Goal: Check status

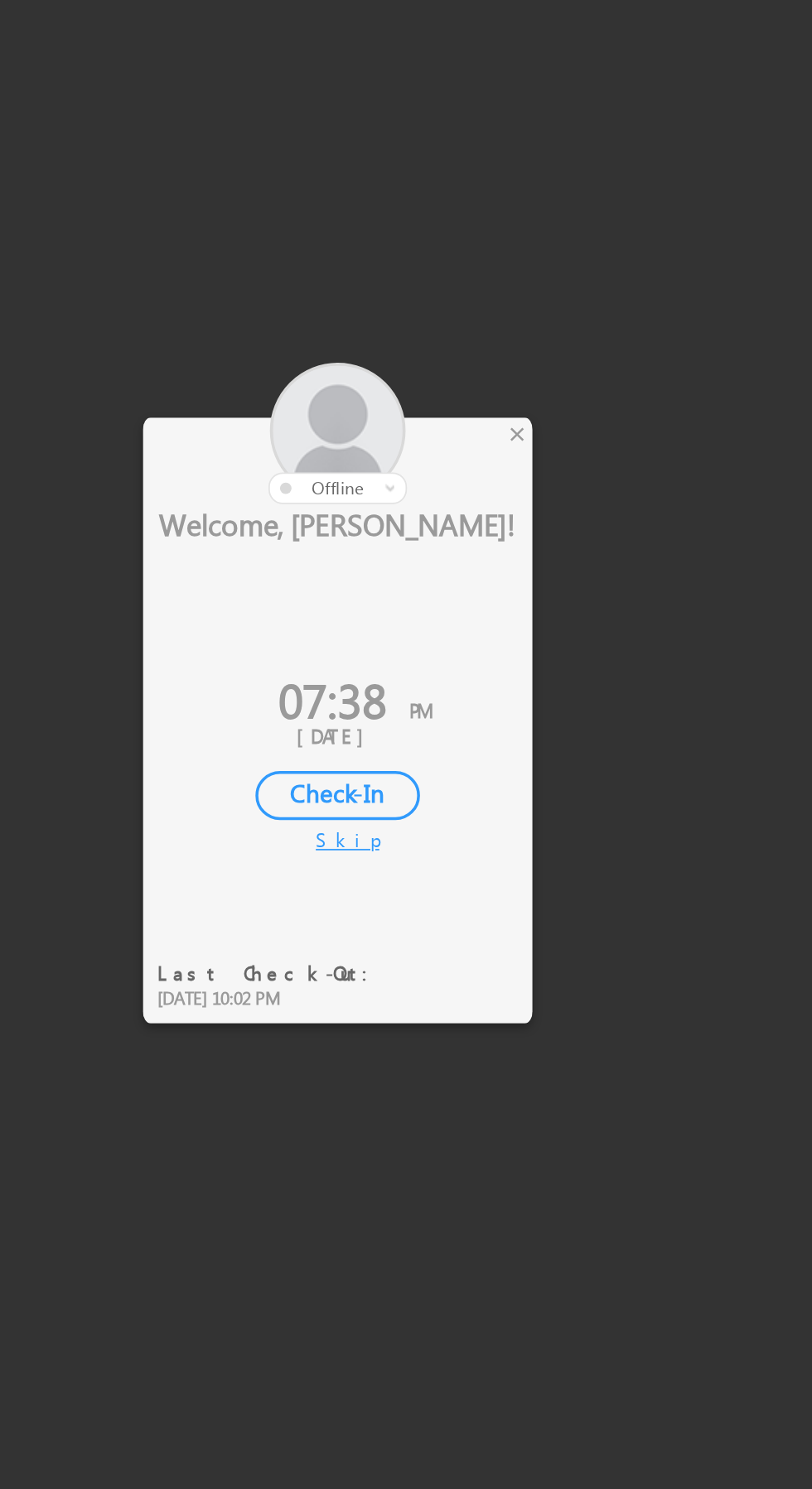
click at [463, 628] on div at bounding box center [374, 621] width 224 height 82
click at [464, 627] on div at bounding box center [374, 621] width 224 height 82
click at [458, 627] on div at bounding box center [374, 621] width 224 height 82
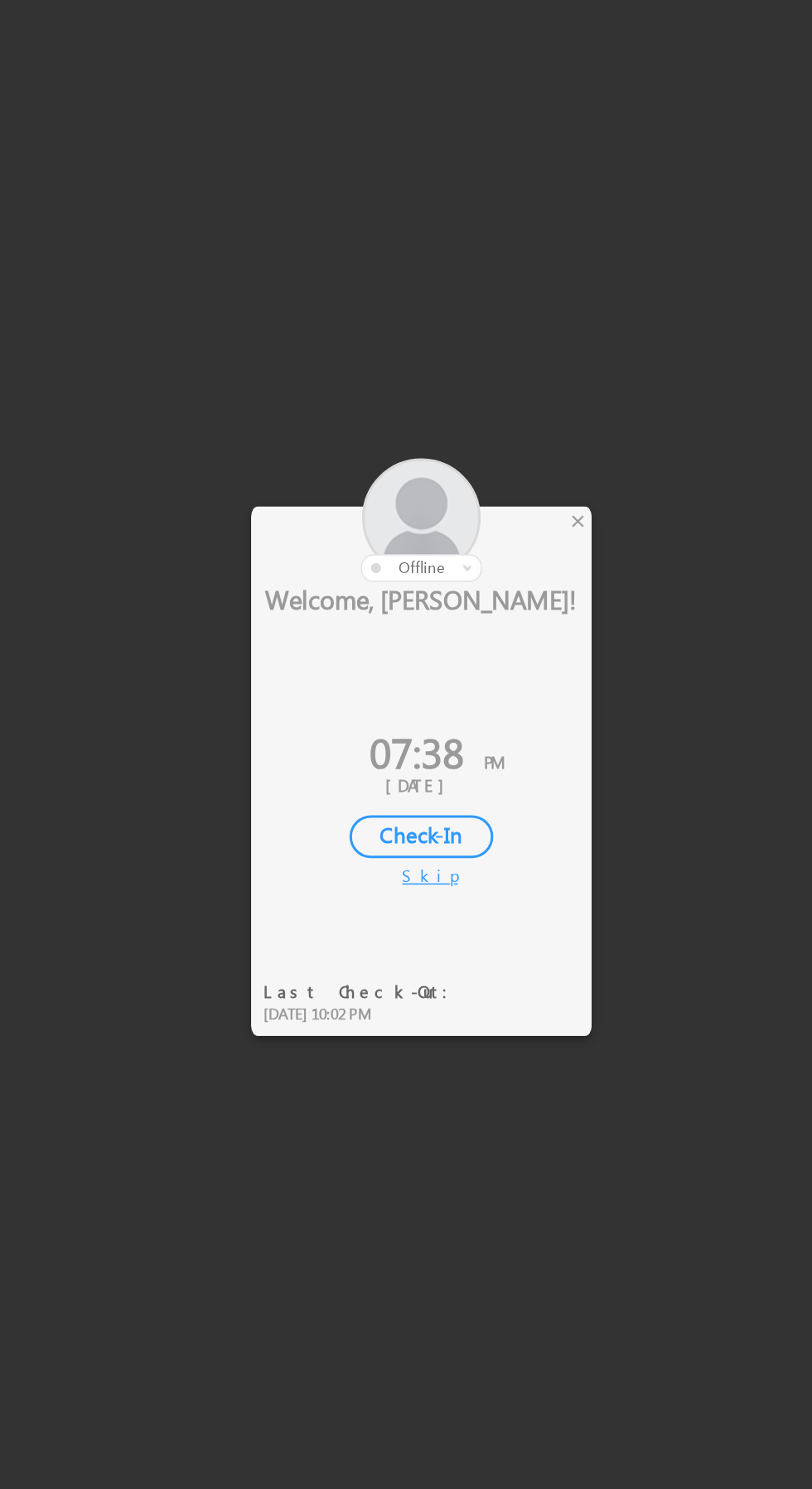
click at [486, 628] on div at bounding box center [374, 621] width 224 height 82
click at [459, 623] on div at bounding box center [374, 621] width 224 height 82
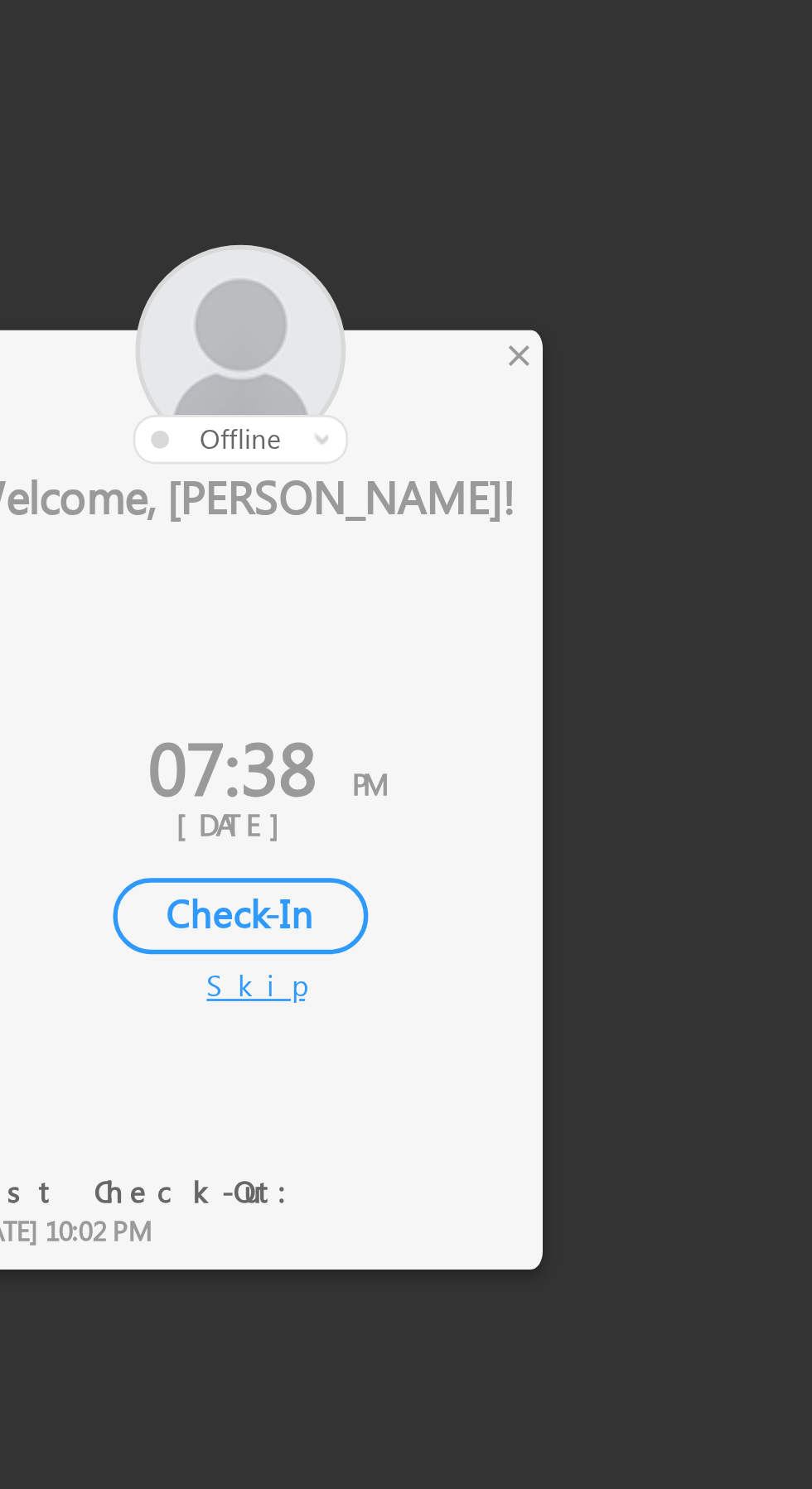
click at [473, 625] on div "×" at bounding box center [478, 621] width 17 height 18
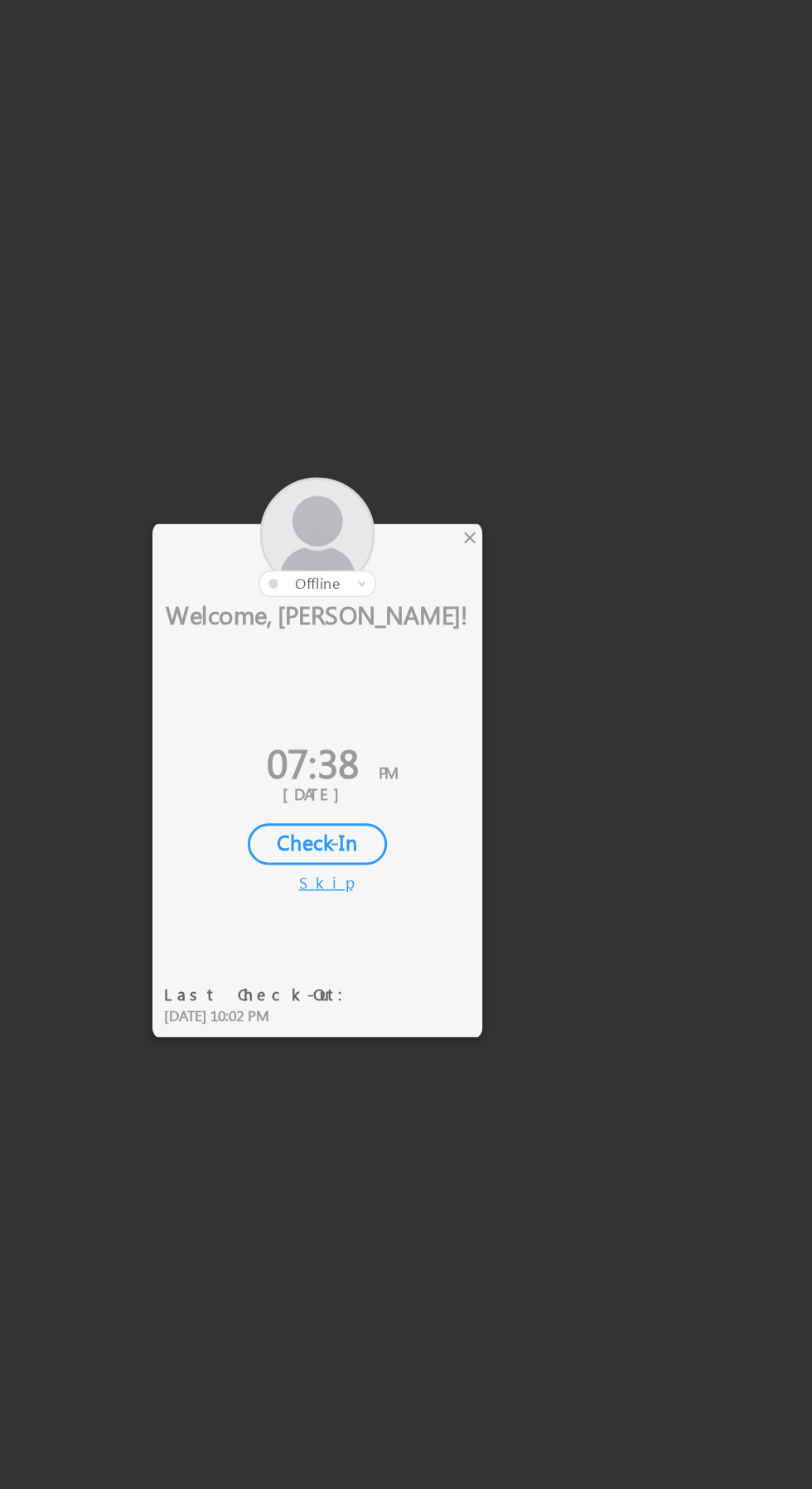
click at [457, 614] on div at bounding box center [374, 621] width 224 height 82
click at [481, 618] on div "×" at bounding box center [478, 621] width 17 height 18
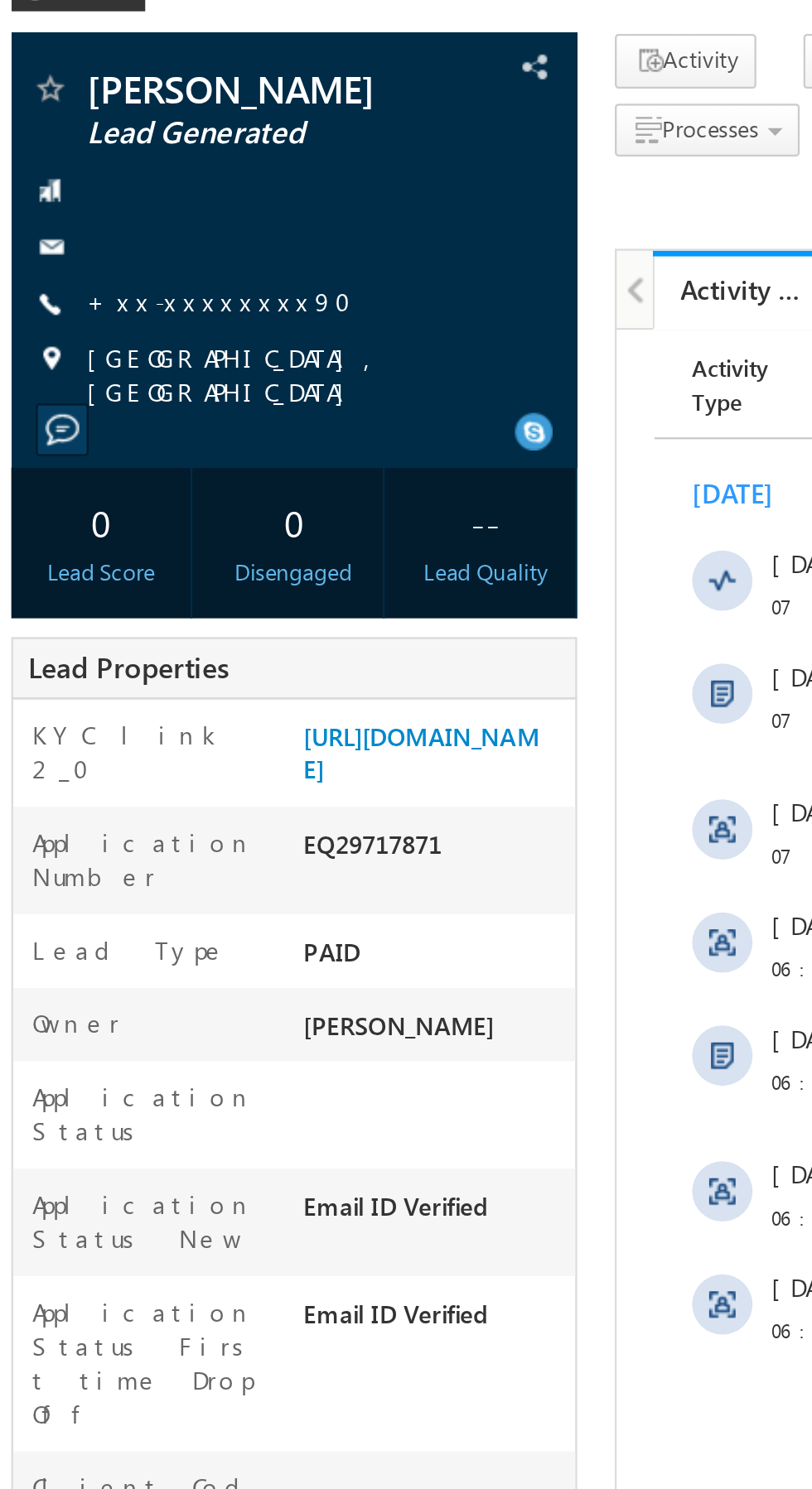
click at [88, 233] on link "+xx-xxxxxxxx90" at bounding box center [113, 232] width 127 height 14
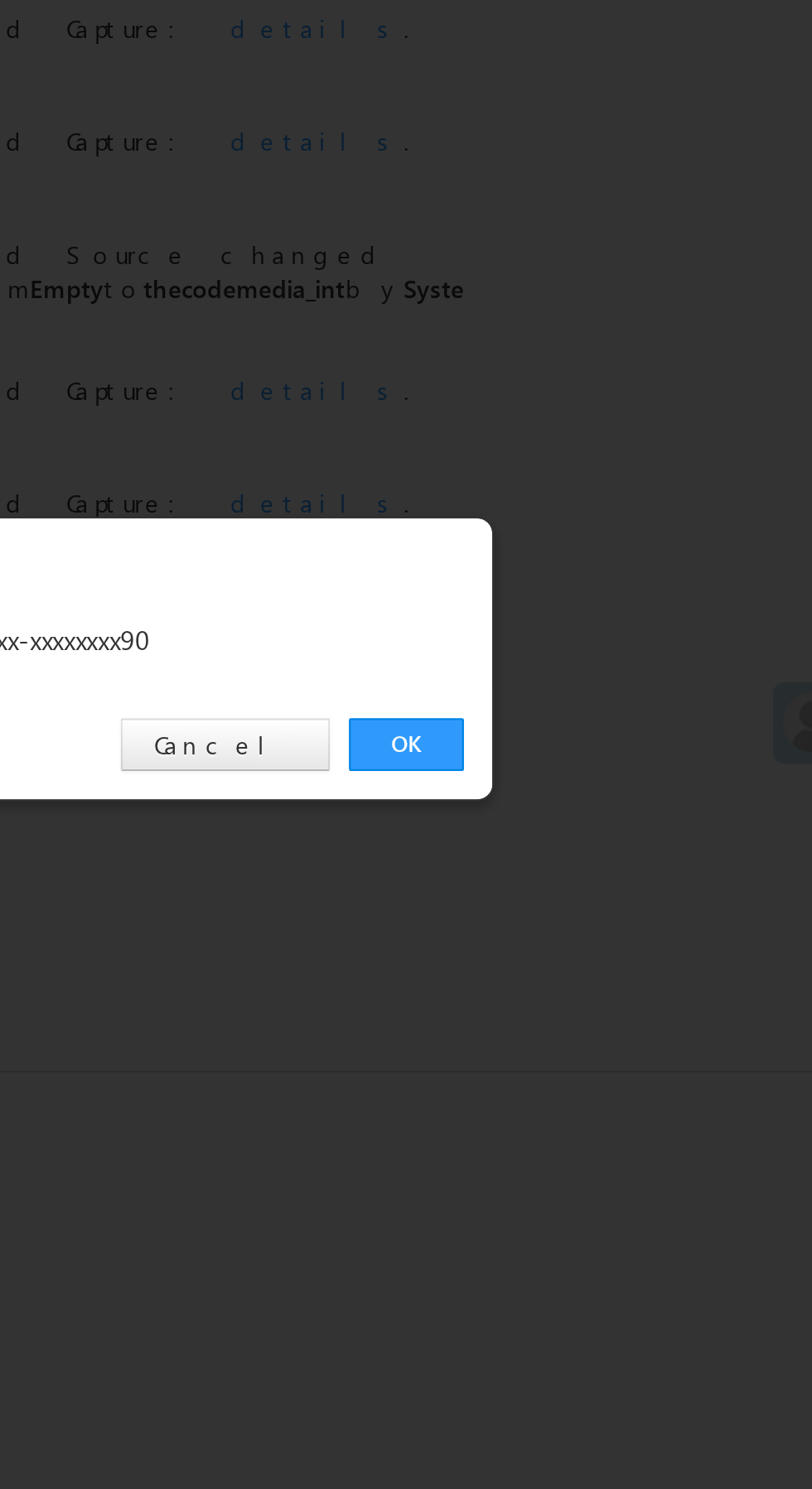
click at [609, 773] on link "OK" at bounding box center [609, 772] width 51 height 23
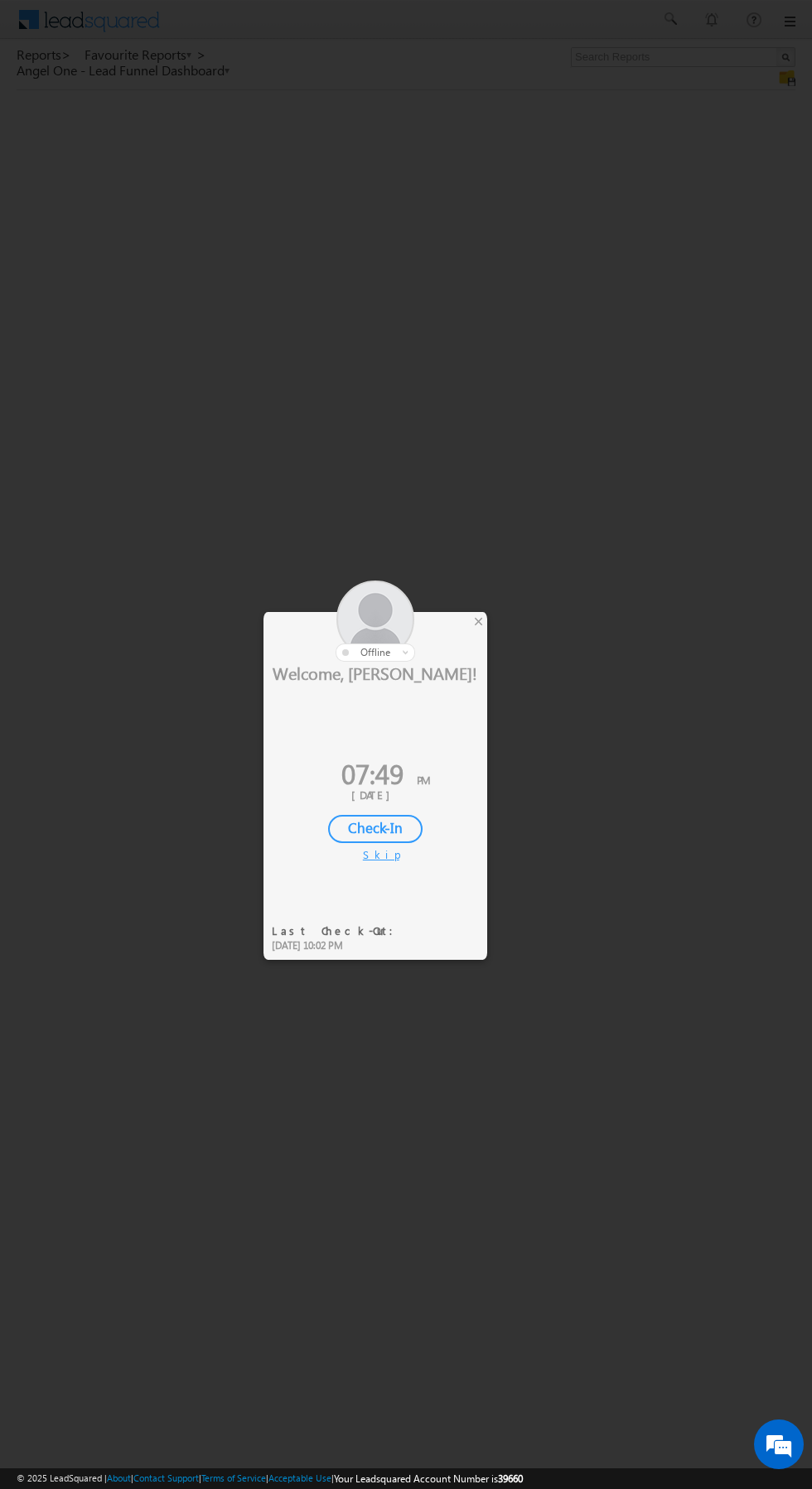
click at [640, 336] on div at bounding box center [406, 744] width 812 height 1489
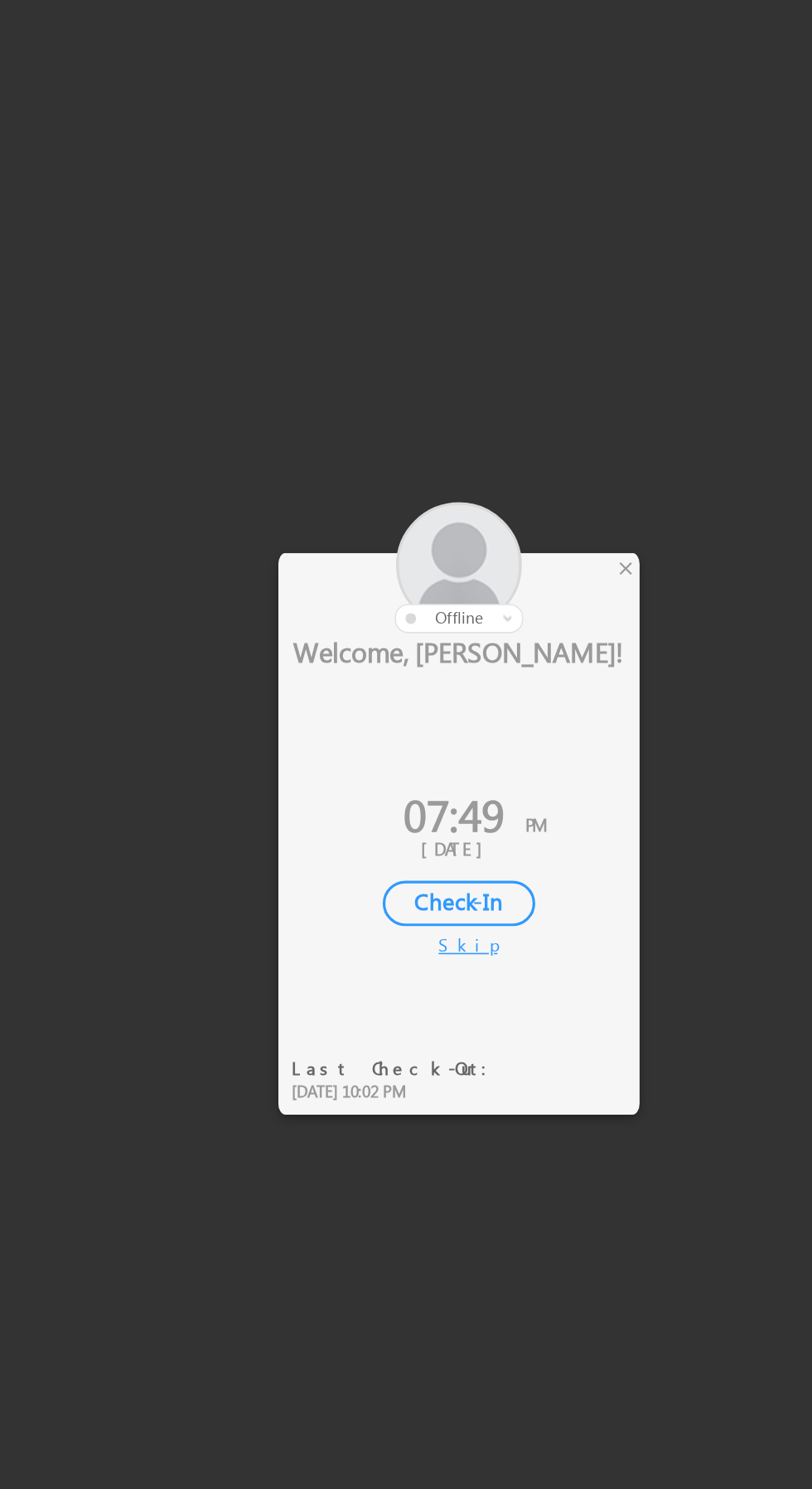
click at [482, 631] on div "×" at bounding box center [478, 621] width 17 height 18
